Goal: Transaction & Acquisition: Purchase product/service

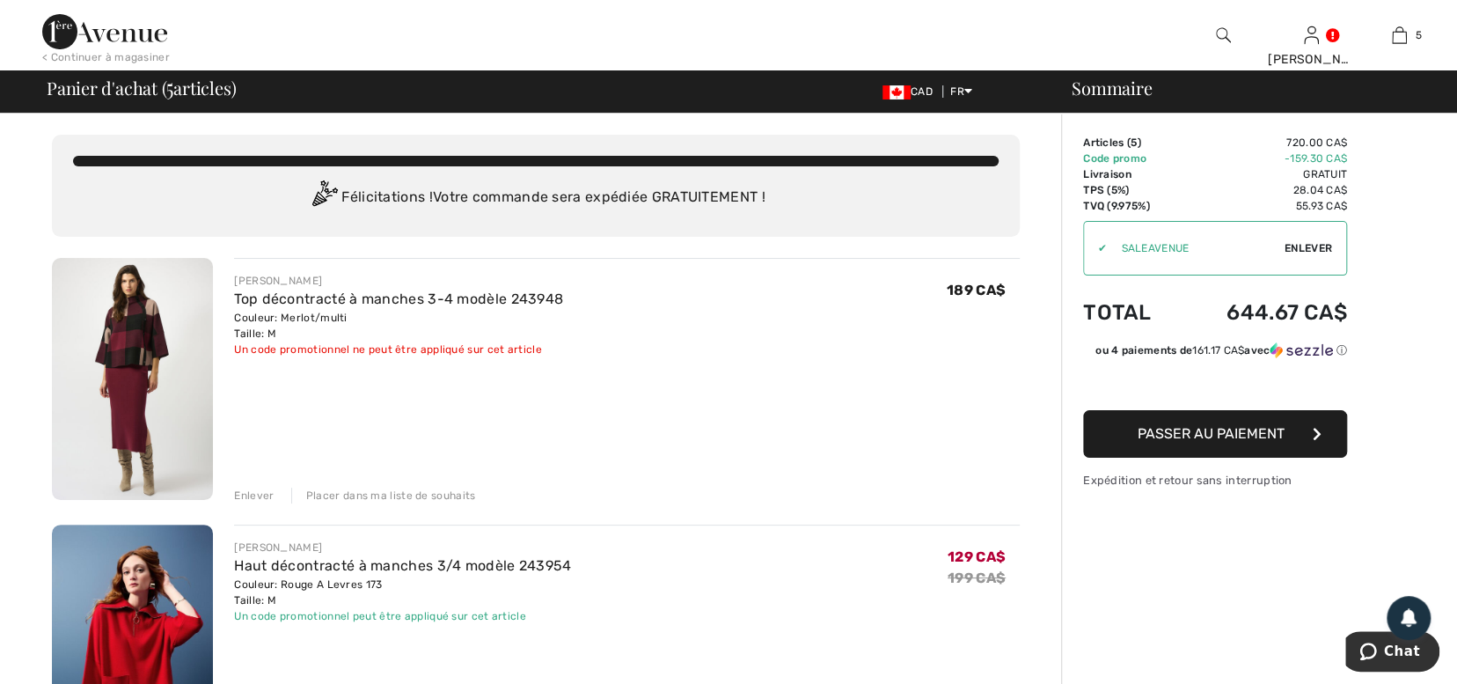
click at [370, 492] on div "Placer dans ma liste de souhaits" at bounding box center [383, 495] width 185 height 16
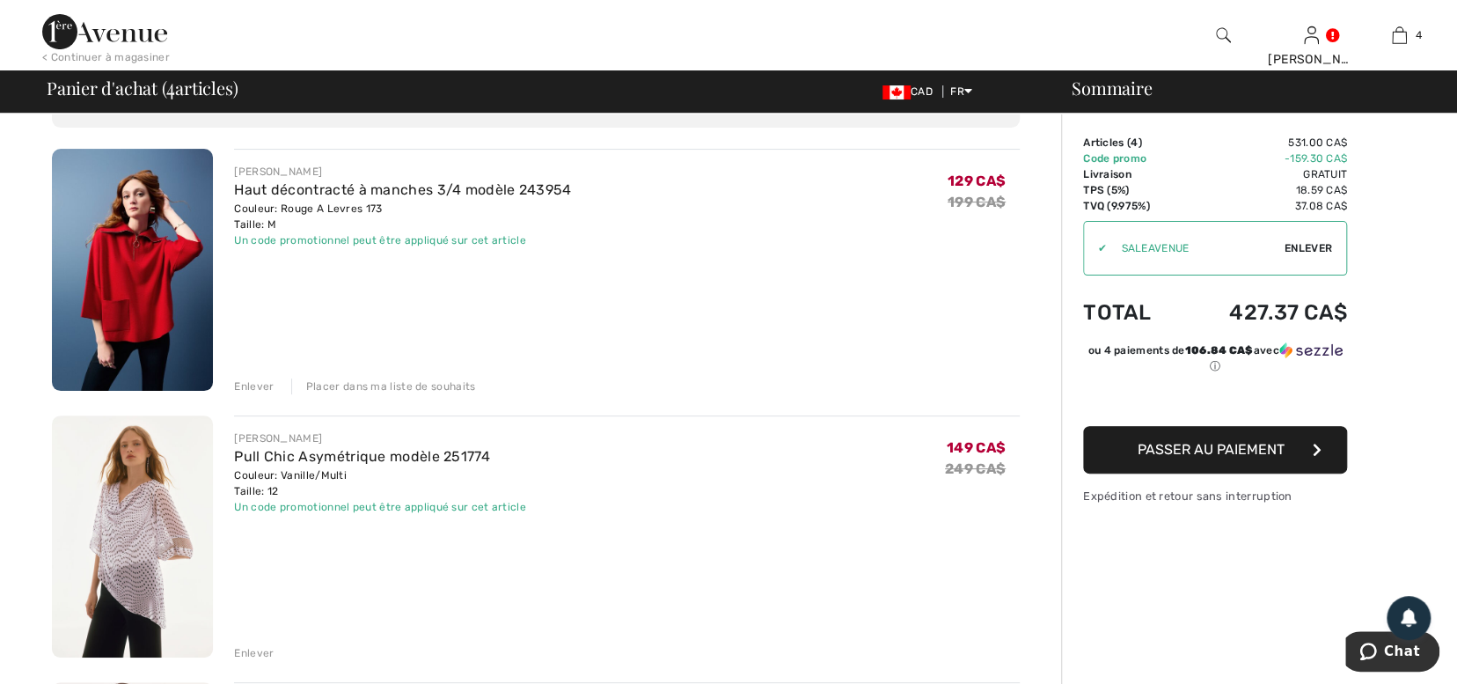
scroll to position [106, 0]
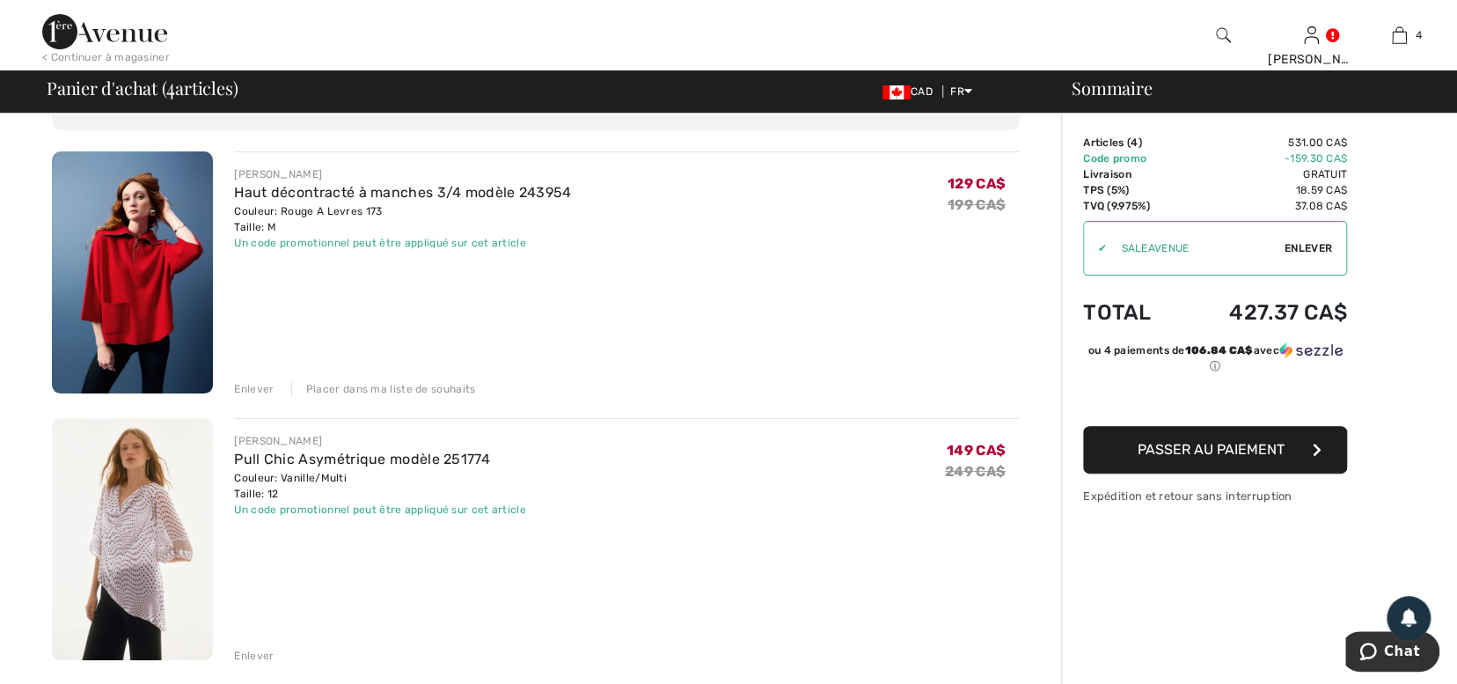
click at [371, 388] on div "Placer dans ma liste de souhaits" at bounding box center [383, 389] width 185 height 16
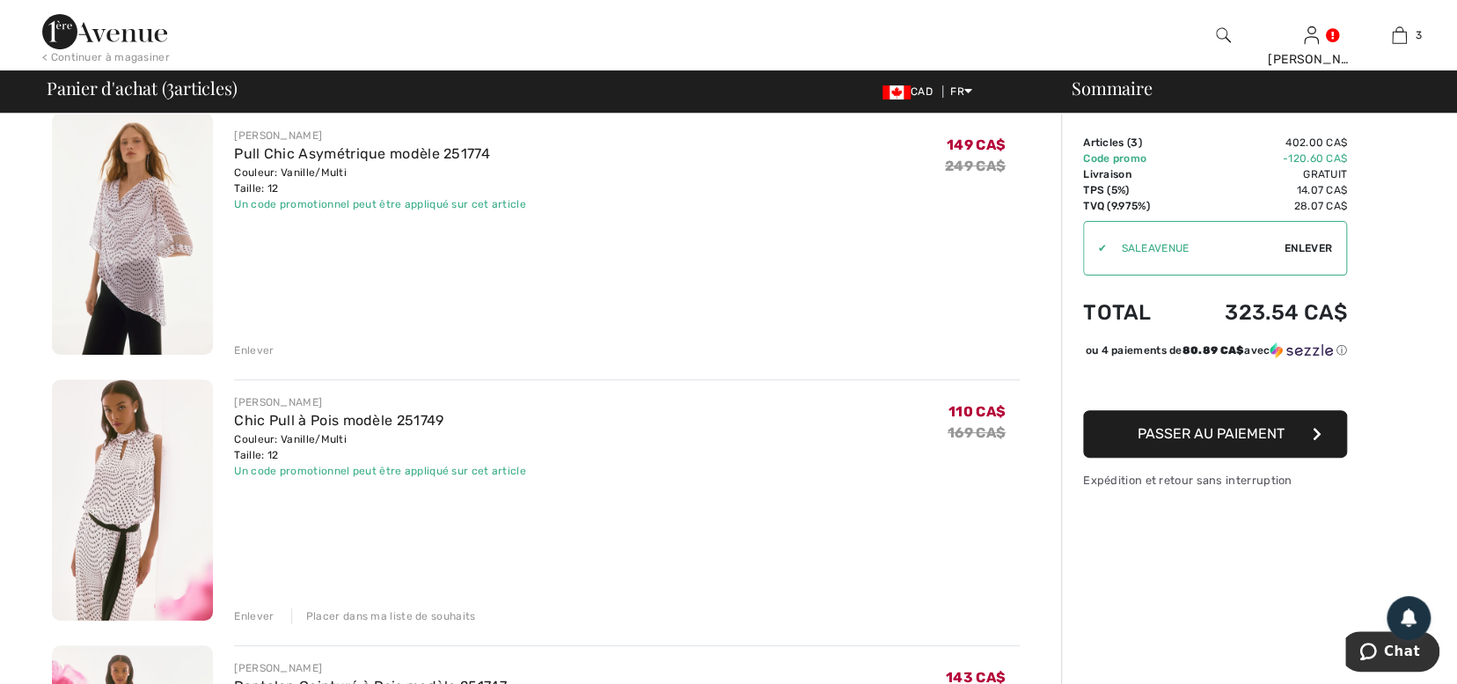
scroll to position [141, 0]
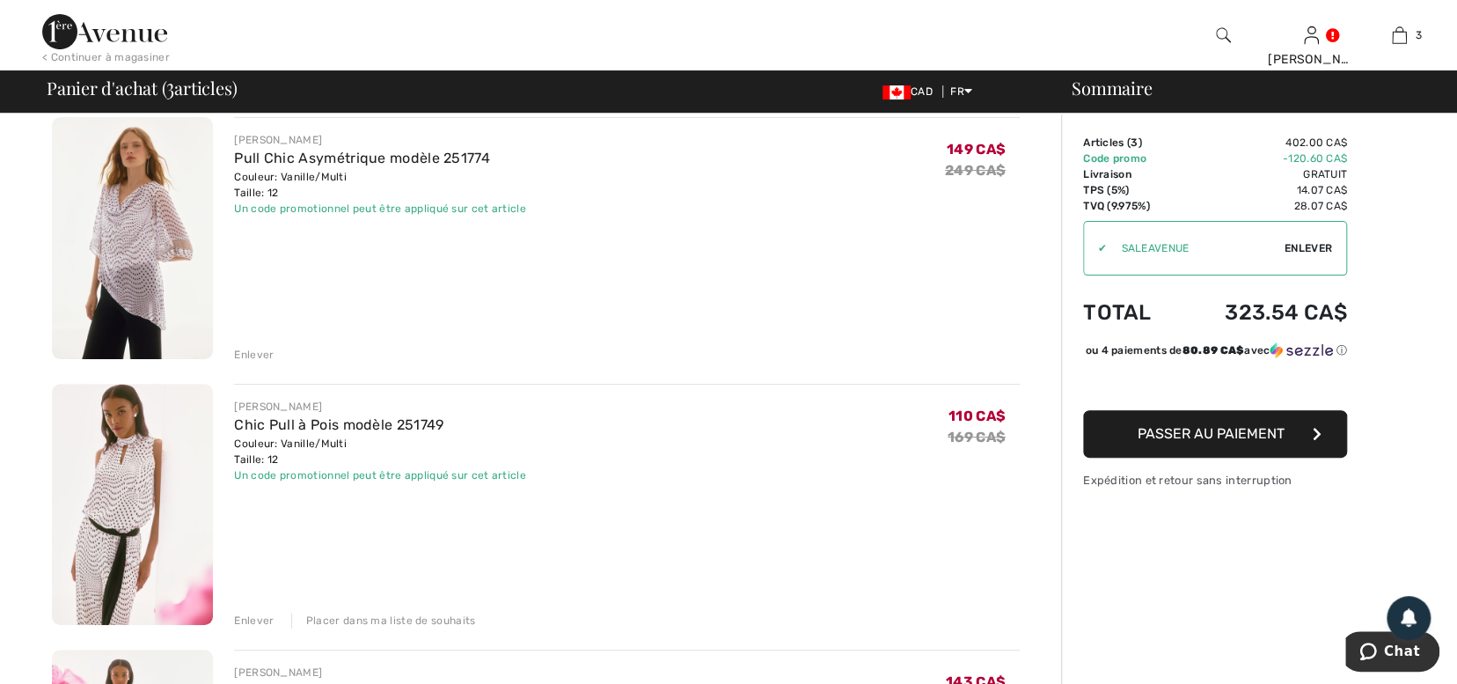
click at [176, 254] on img at bounding box center [132, 238] width 161 height 242
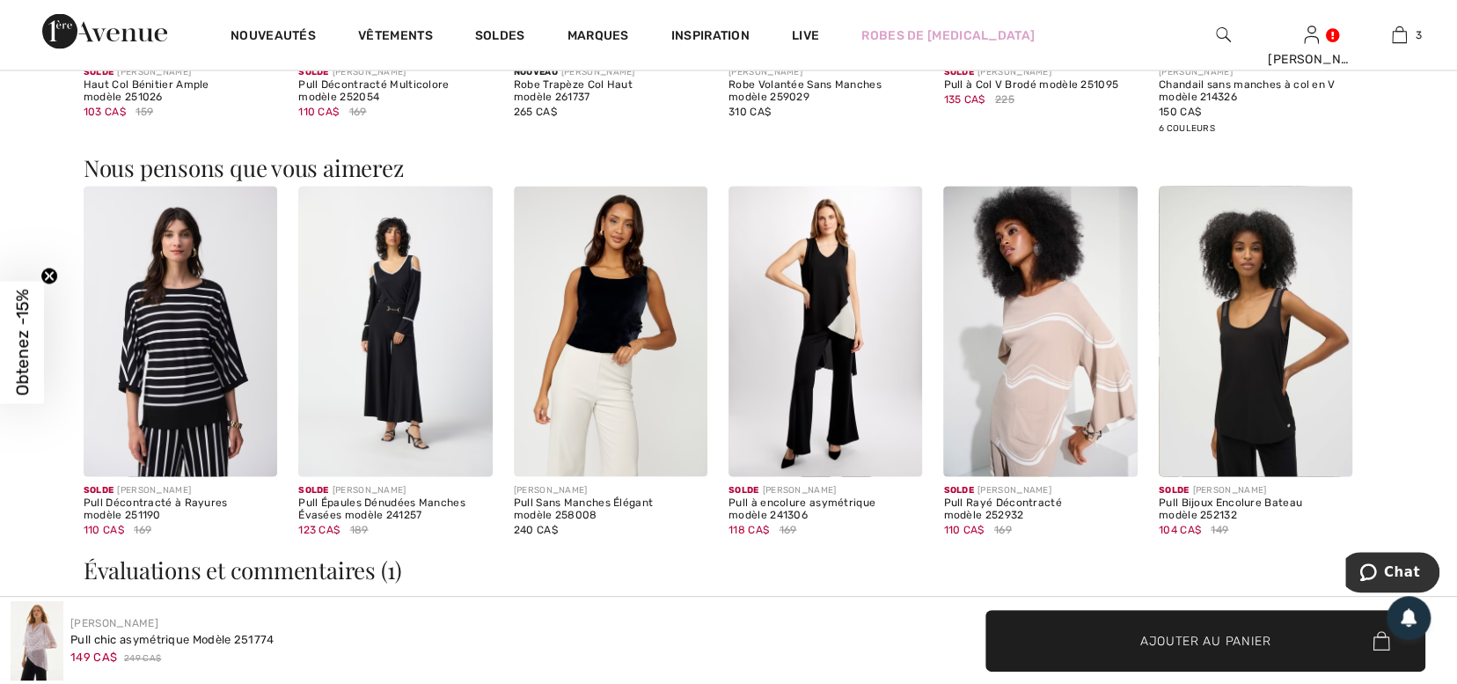
scroll to position [2158, 0]
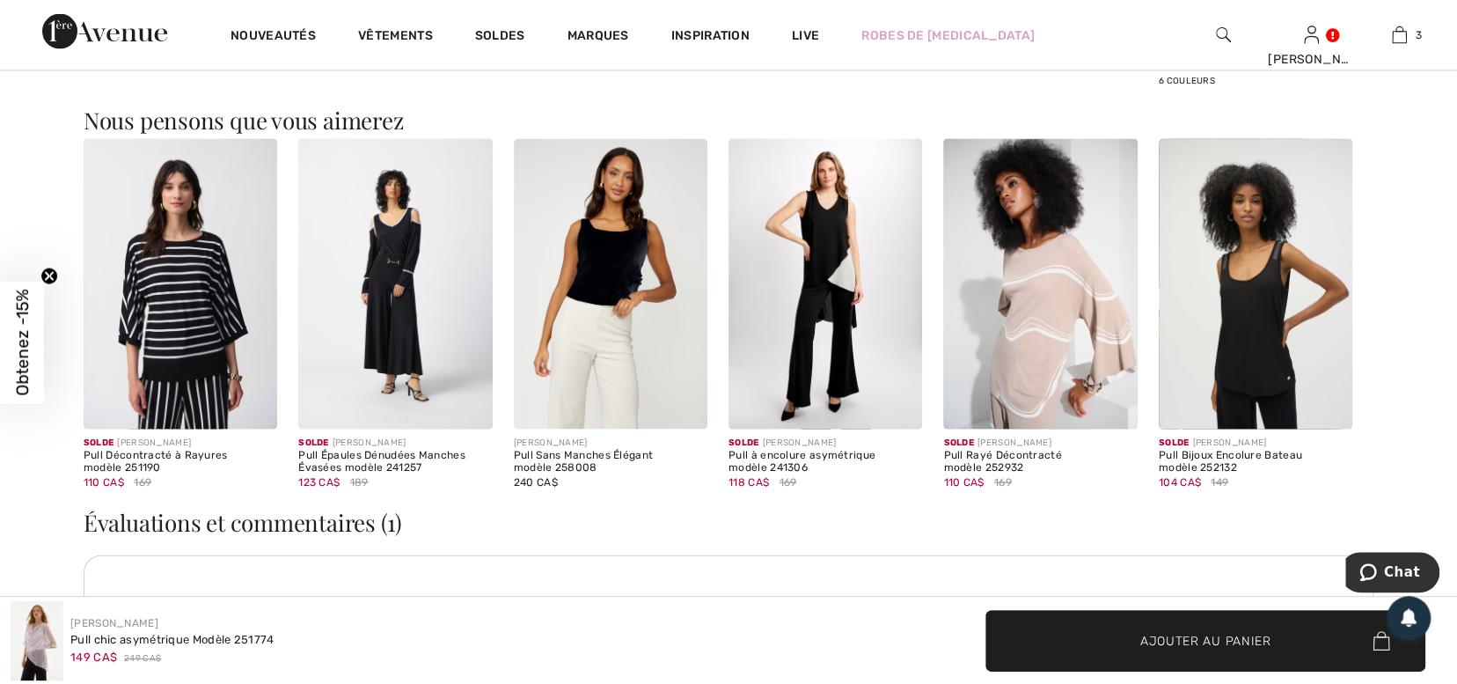
click at [823, 249] on img at bounding box center [826, 284] width 194 height 291
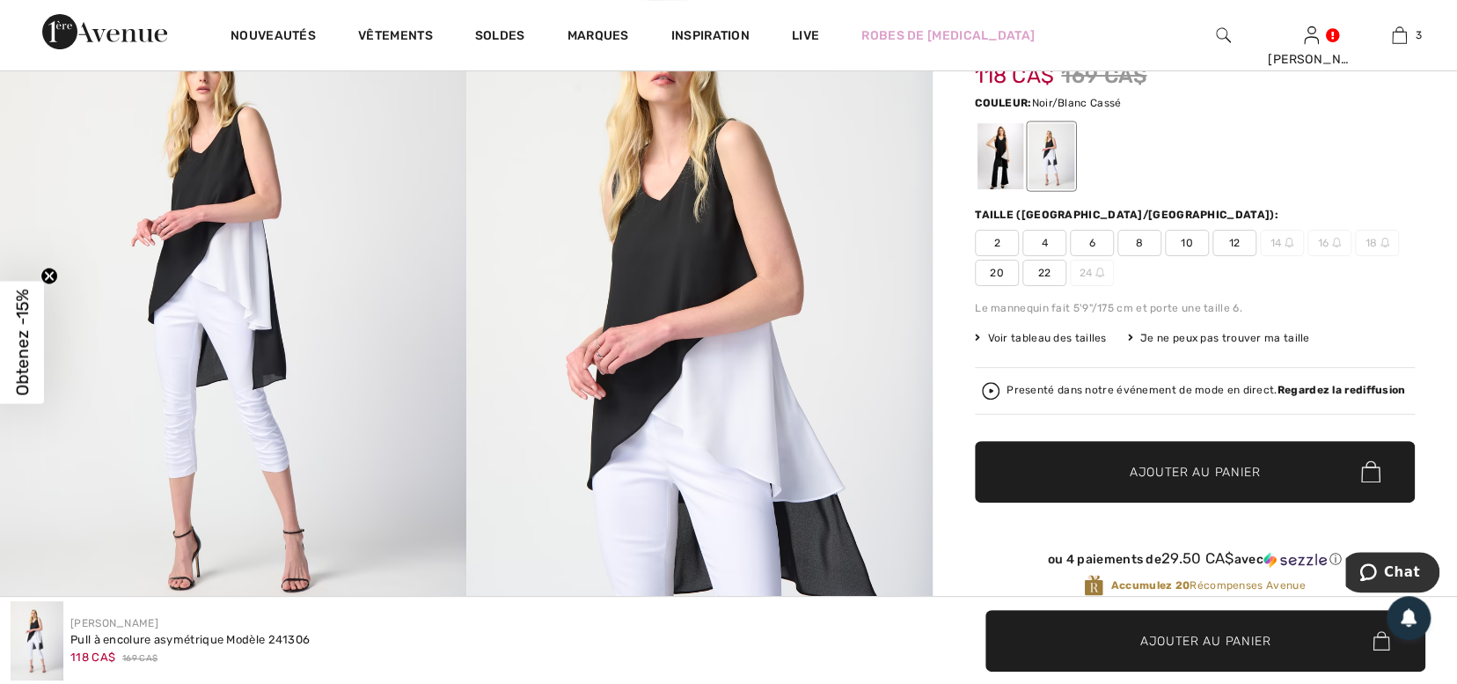
scroll to position [187, 0]
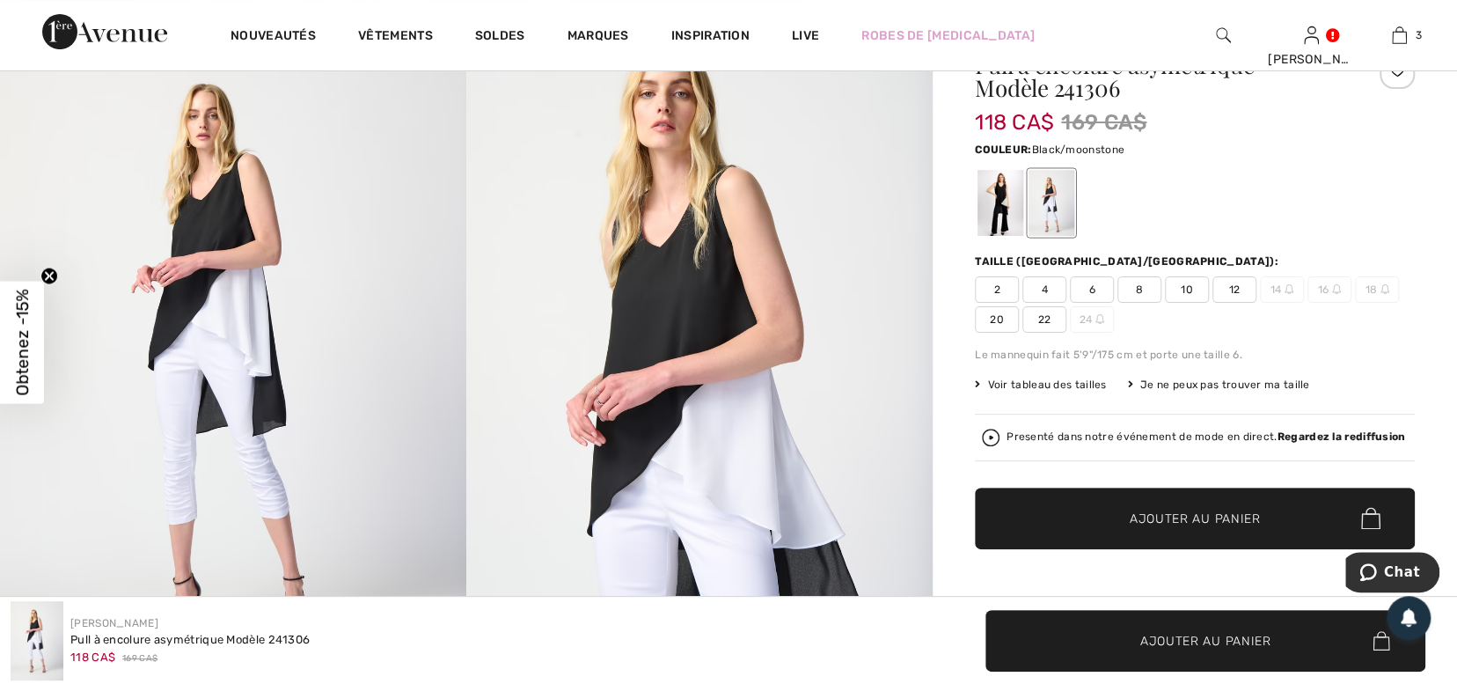
click at [1001, 205] on div at bounding box center [1001, 203] width 46 height 66
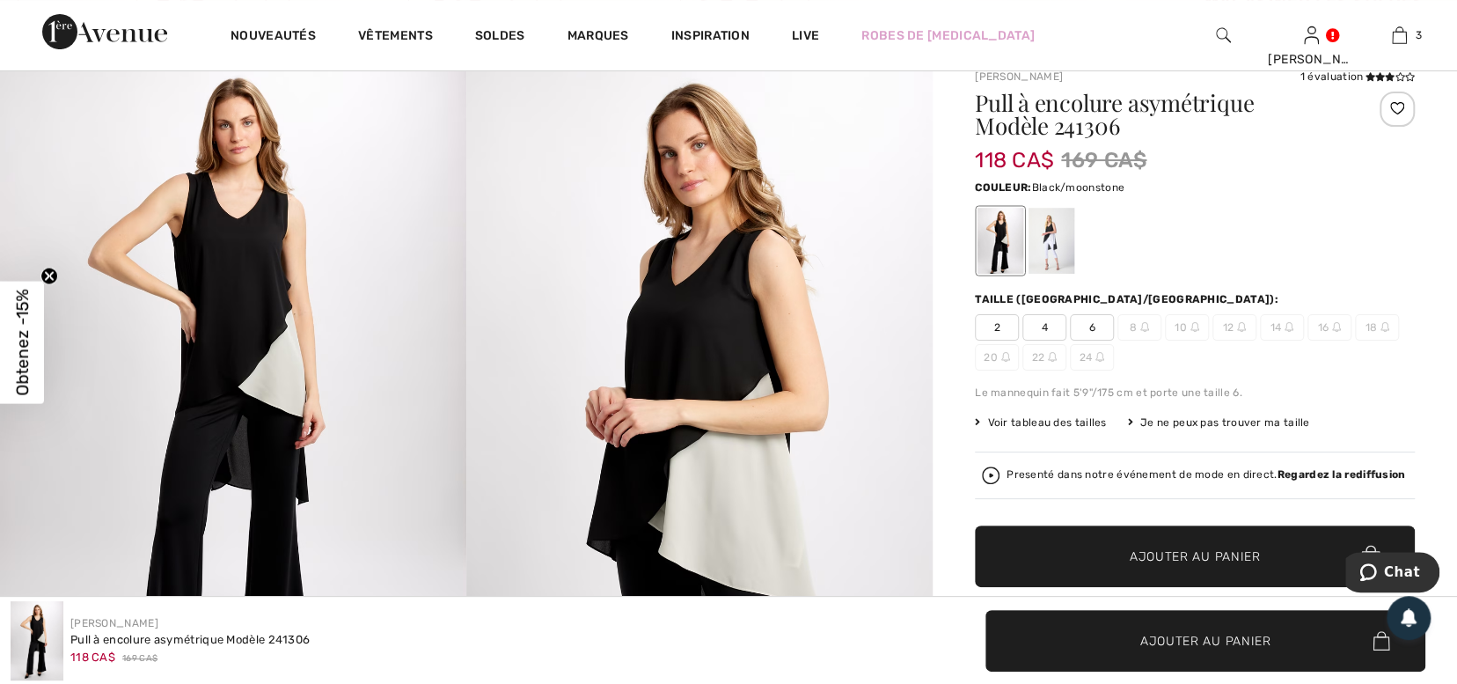
scroll to position [106, 0]
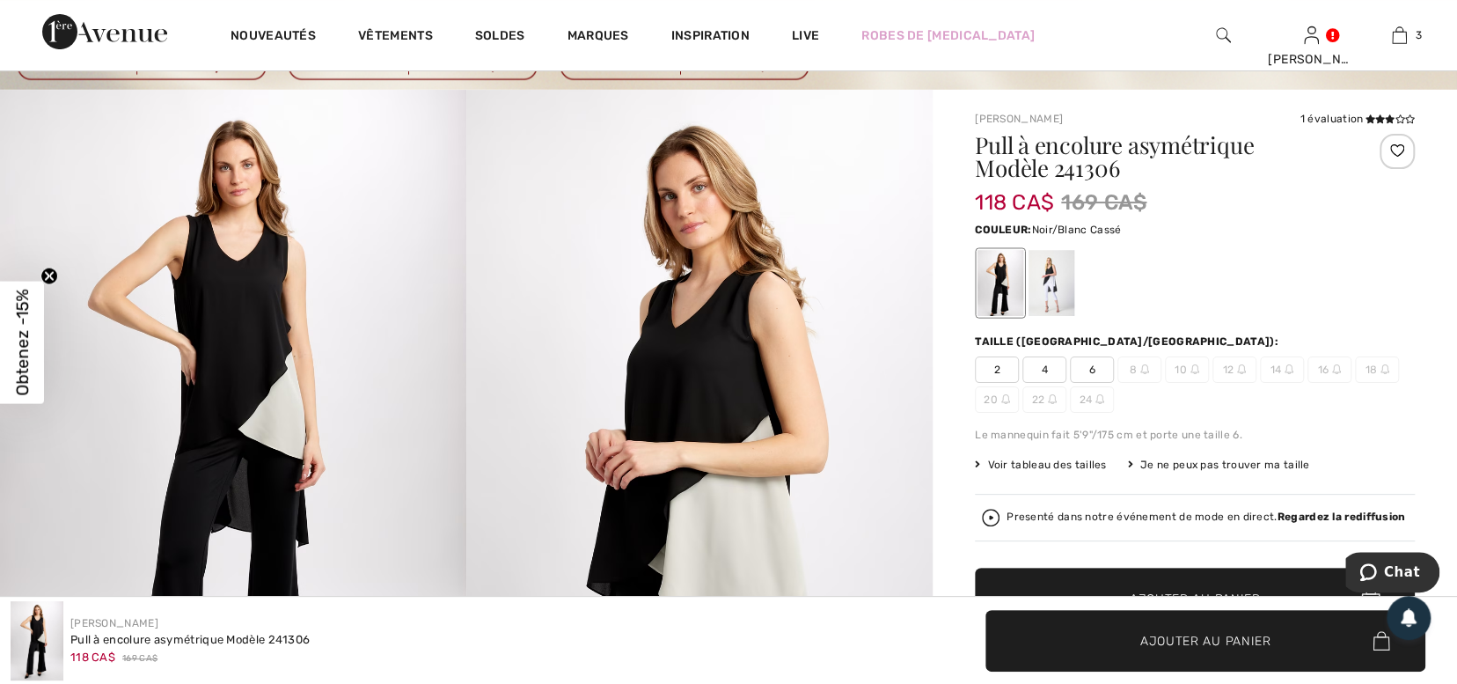
click at [1052, 279] on div at bounding box center [1052, 283] width 46 height 66
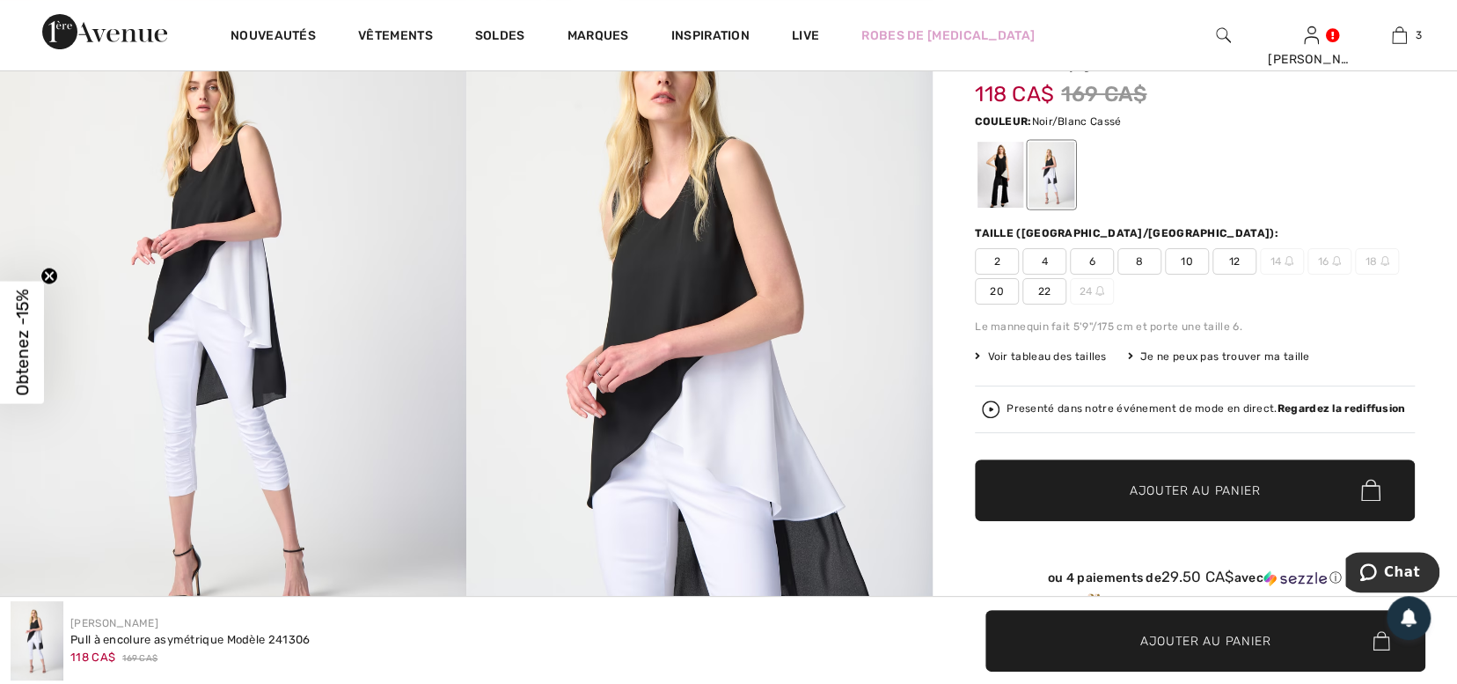
scroll to position [0, 0]
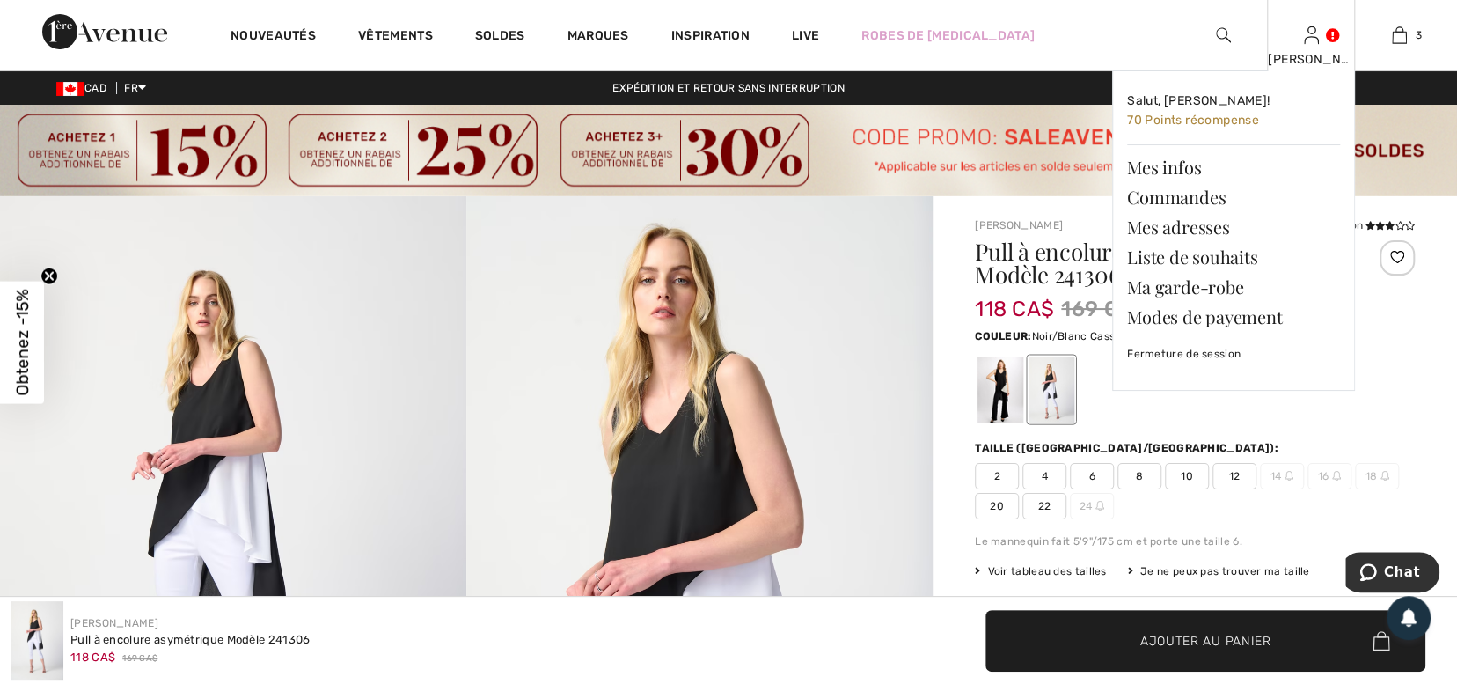
click at [1313, 32] on img at bounding box center [1311, 35] width 15 height 21
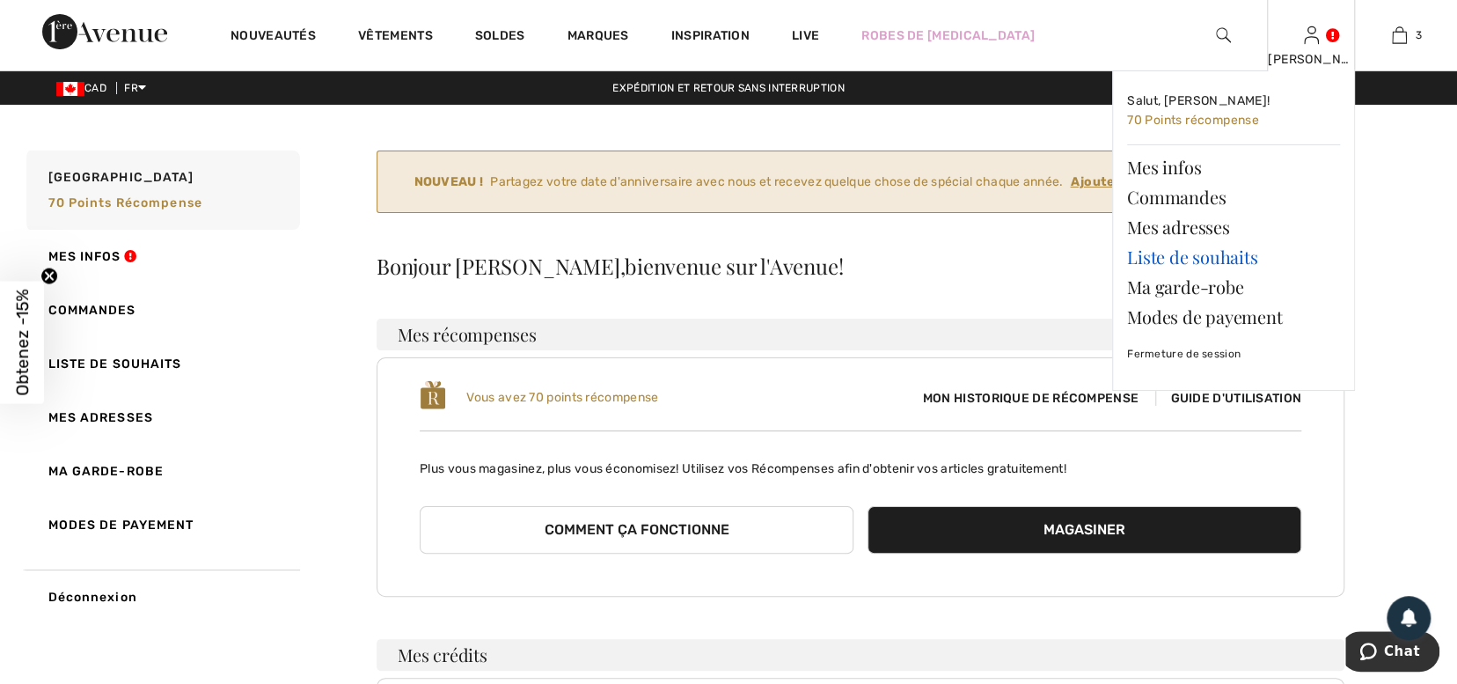
click at [1204, 256] on link "Liste de souhaits" at bounding box center [1233, 257] width 213 height 30
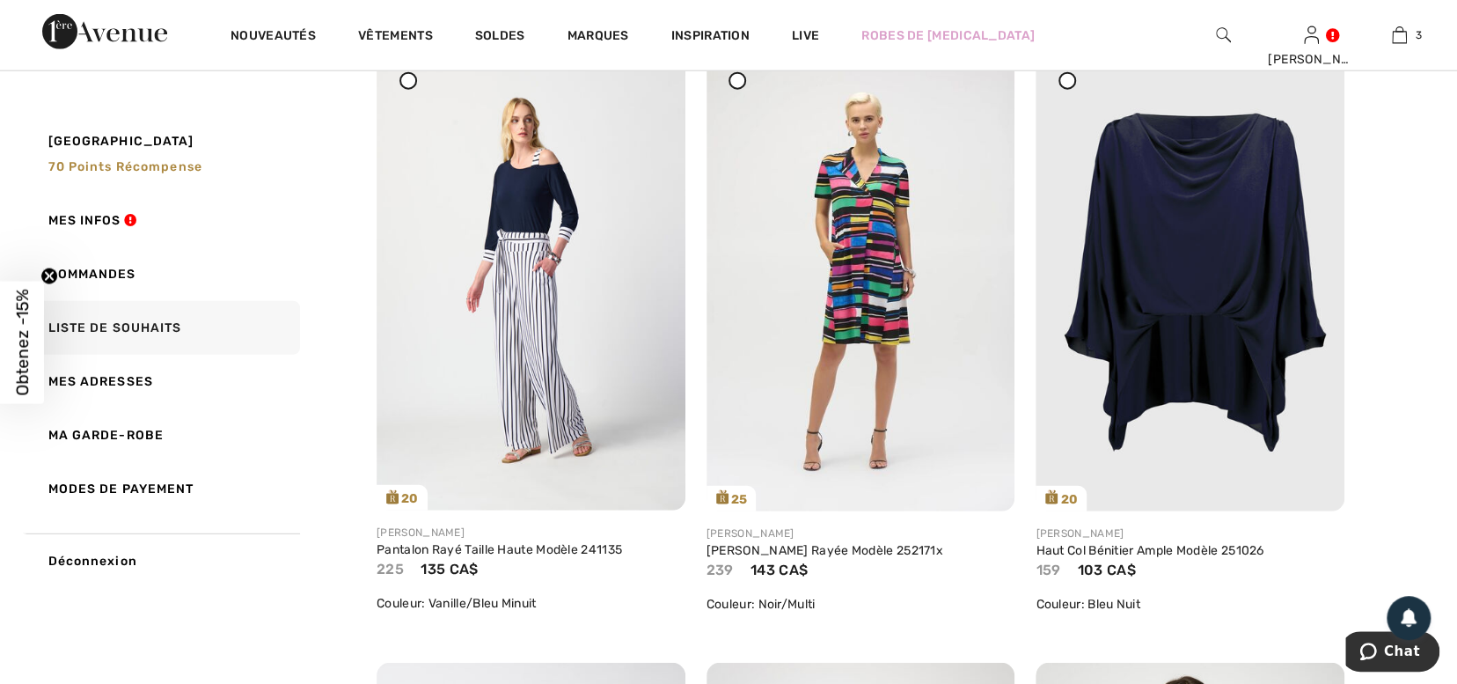
scroll to position [2893, 0]
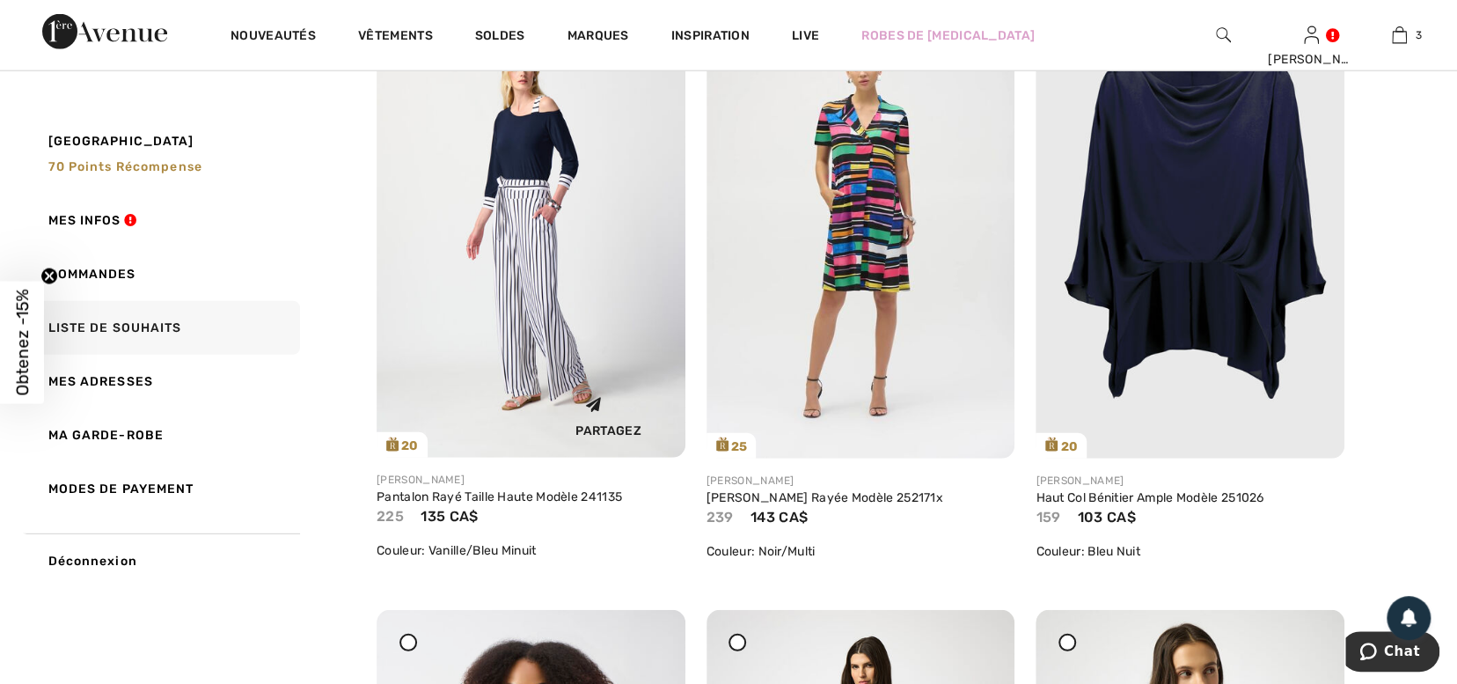
click at [513, 309] on img at bounding box center [531, 227] width 309 height 462
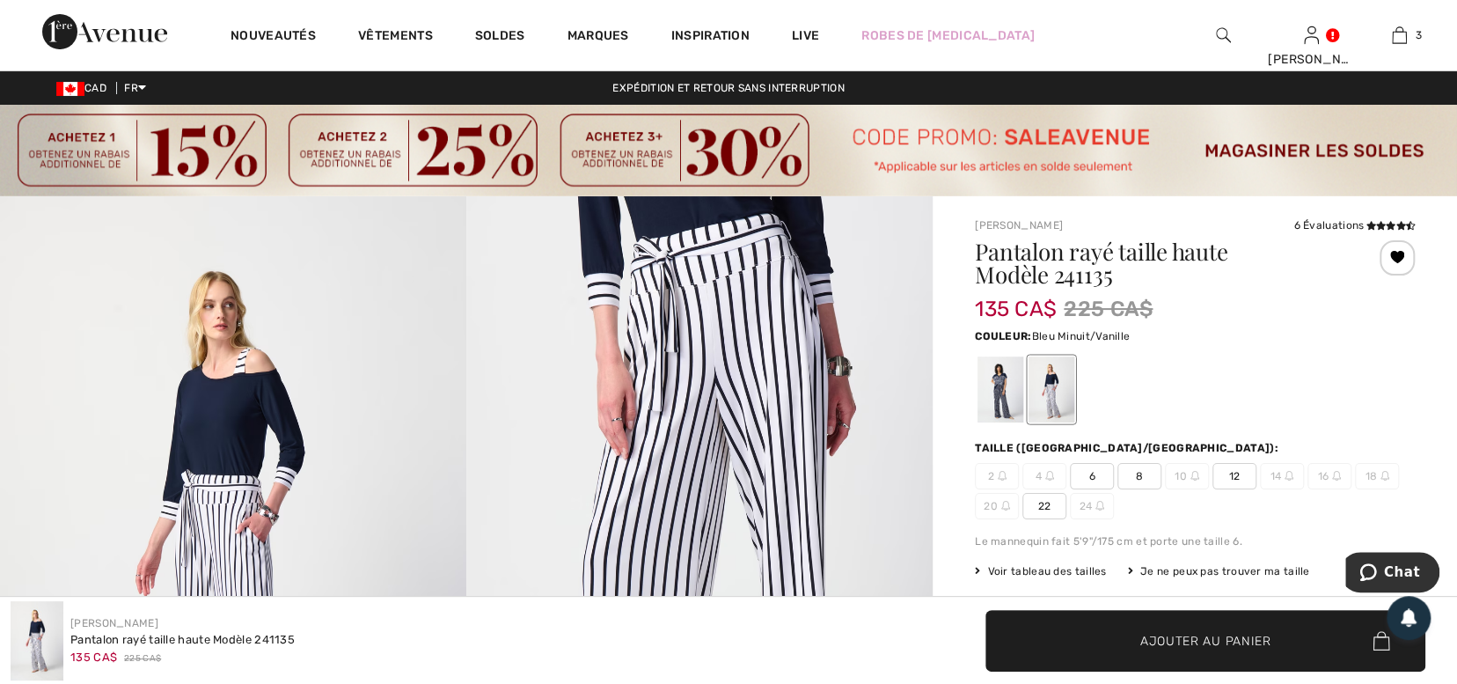
click at [991, 384] on div at bounding box center [1001, 389] width 46 height 66
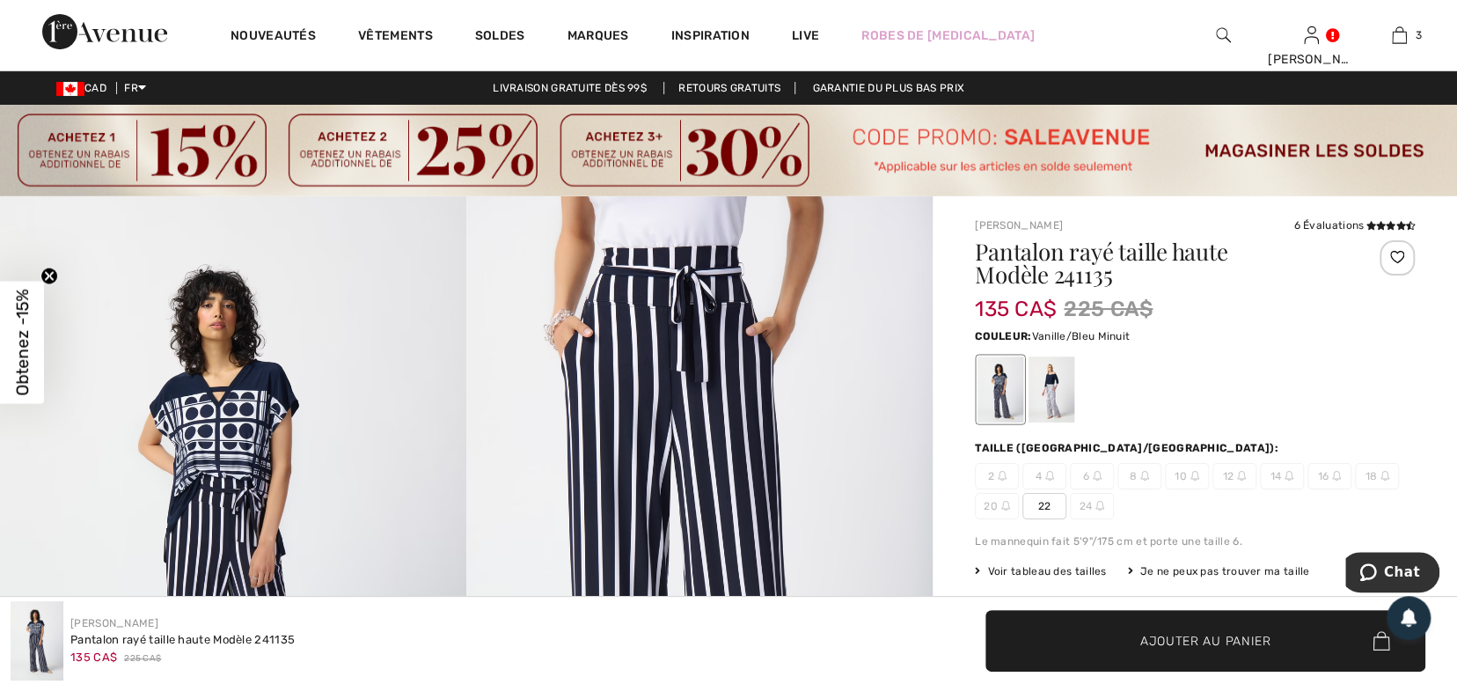
click at [1040, 385] on div at bounding box center [1052, 389] width 46 height 66
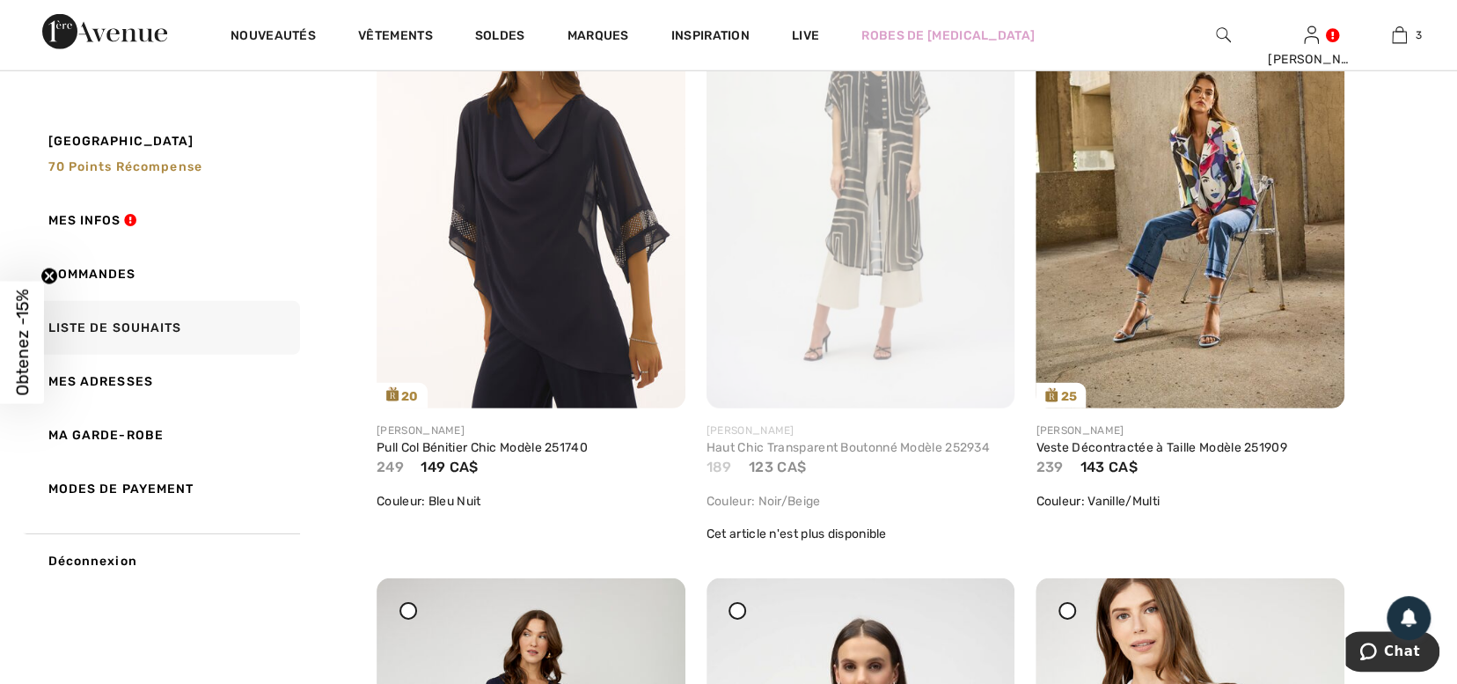
scroll to position [7298, 0]
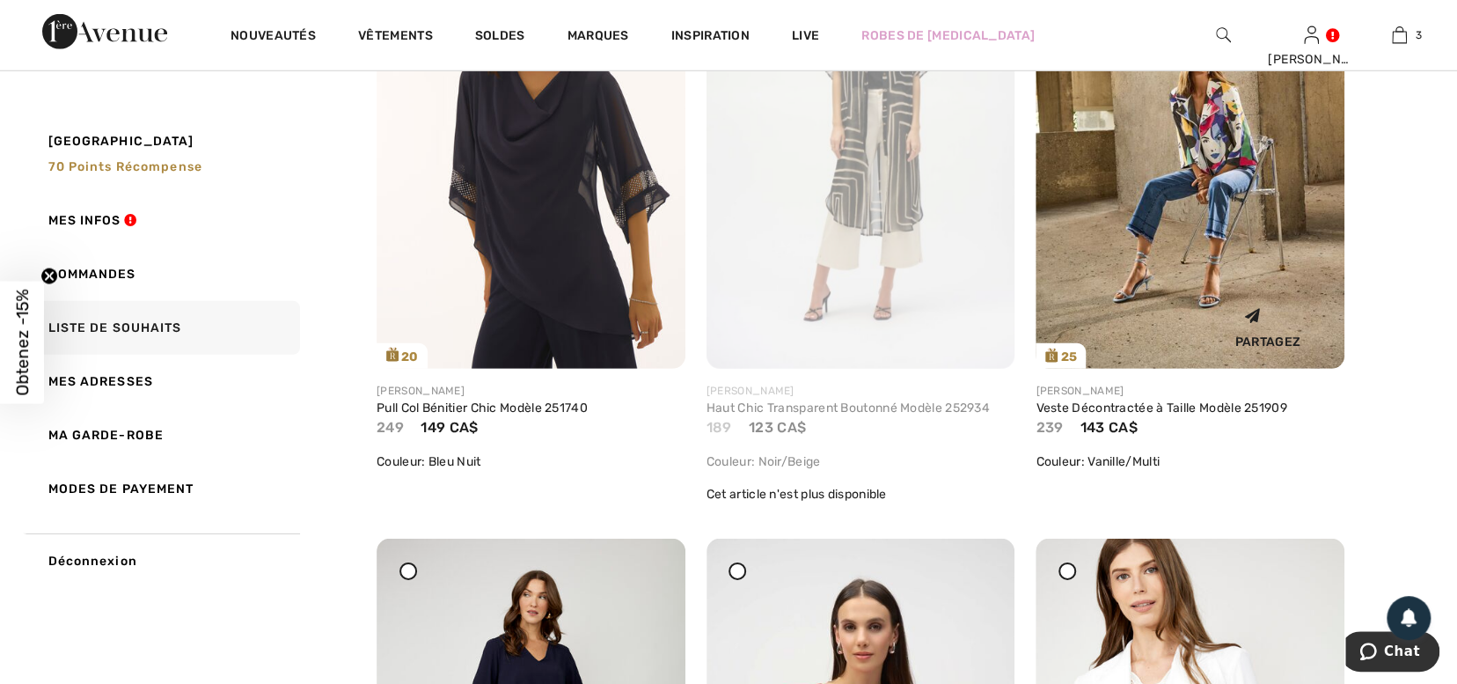
click at [1223, 228] on img at bounding box center [1190, 137] width 309 height 463
